Goal: Task Accomplishment & Management: Complete application form

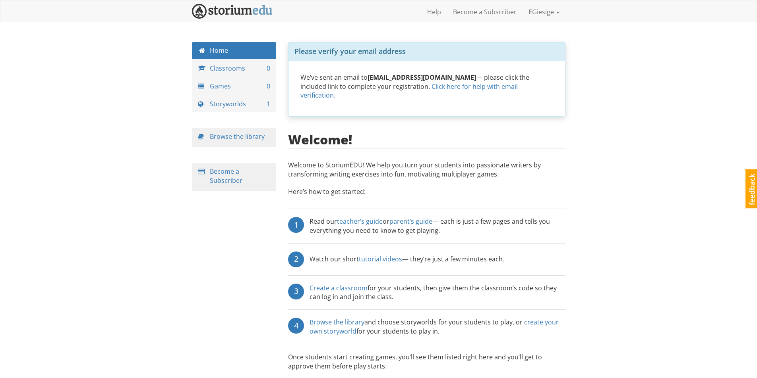
click at [614, 98] on div "egiesige EGiesige 1 Toggle navigation Help Become a Subscriber EGiesige Profile…" at bounding box center [378, 200] width 757 height 400
click at [236, 68] on link "Classrooms 0" at bounding box center [234, 68] width 85 height 17
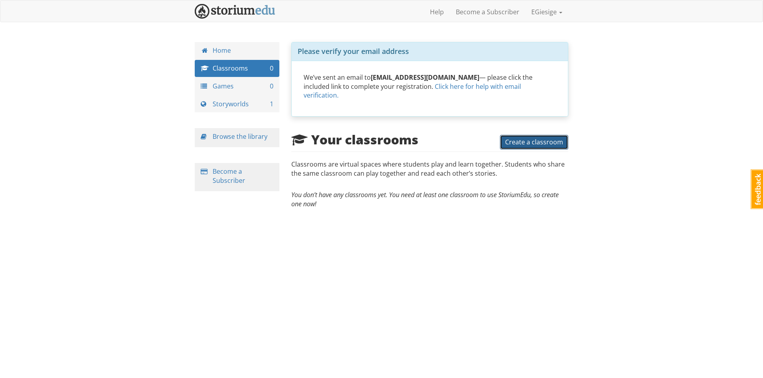
click at [533, 138] on span "Create a classroom" at bounding box center [534, 142] width 58 height 9
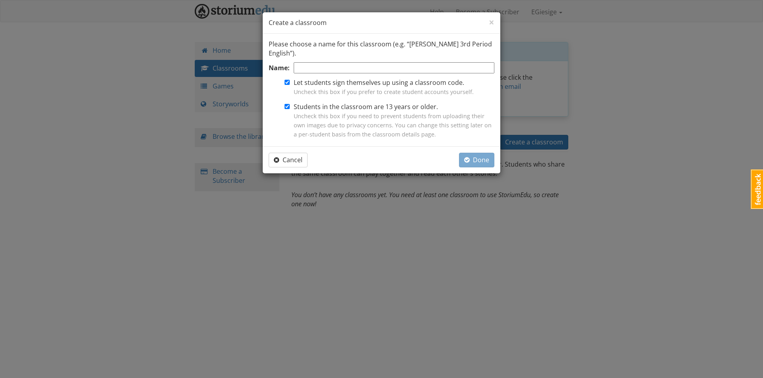
click at [308, 70] on input "Name:" at bounding box center [394, 68] width 201 height 12
type input "[PERSON_NAME] Period 1"
click at [299, 159] on span "Cancel" at bounding box center [288, 160] width 29 height 9
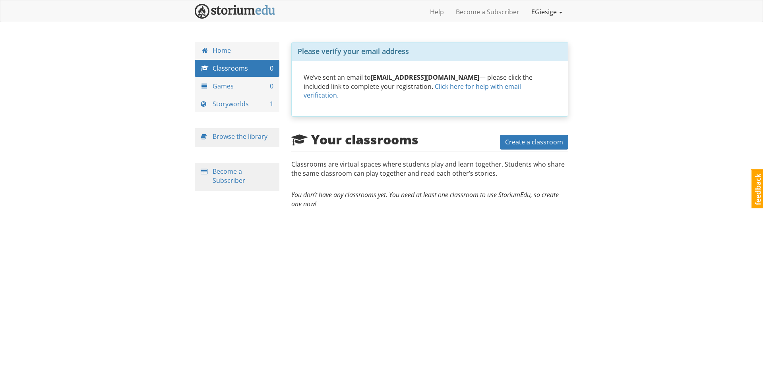
click at [557, 11] on link "EGiesige" at bounding box center [546, 12] width 43 height 20
click at [557, 12] on link "EGiesige" at bounding box center [546, 12] width 43 height 20
